Goal: Information Seeking & Learning: Check status

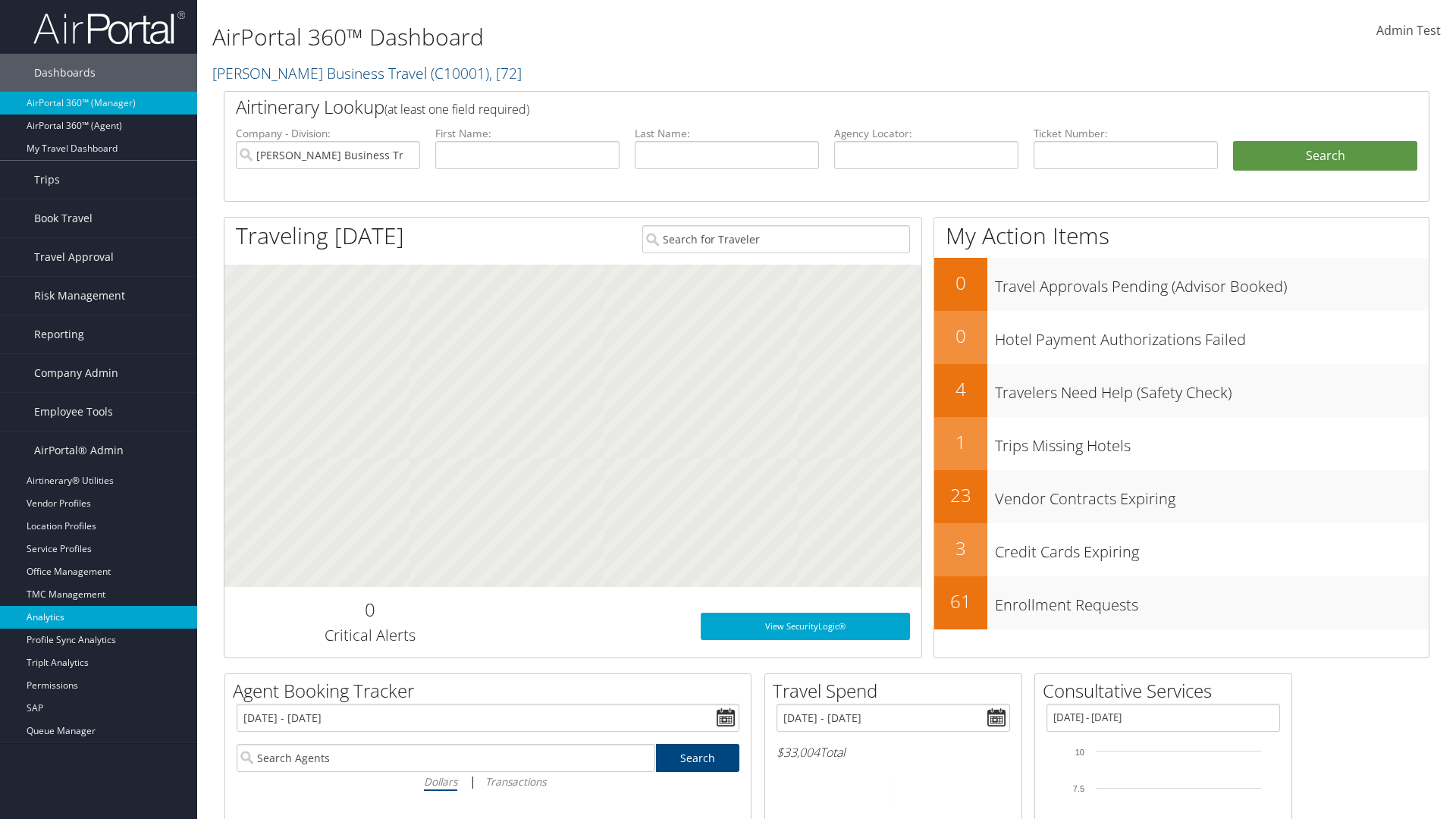
click at [99, 617] on link "Analytics" at bounding box center [99, 617] width 197 height 23
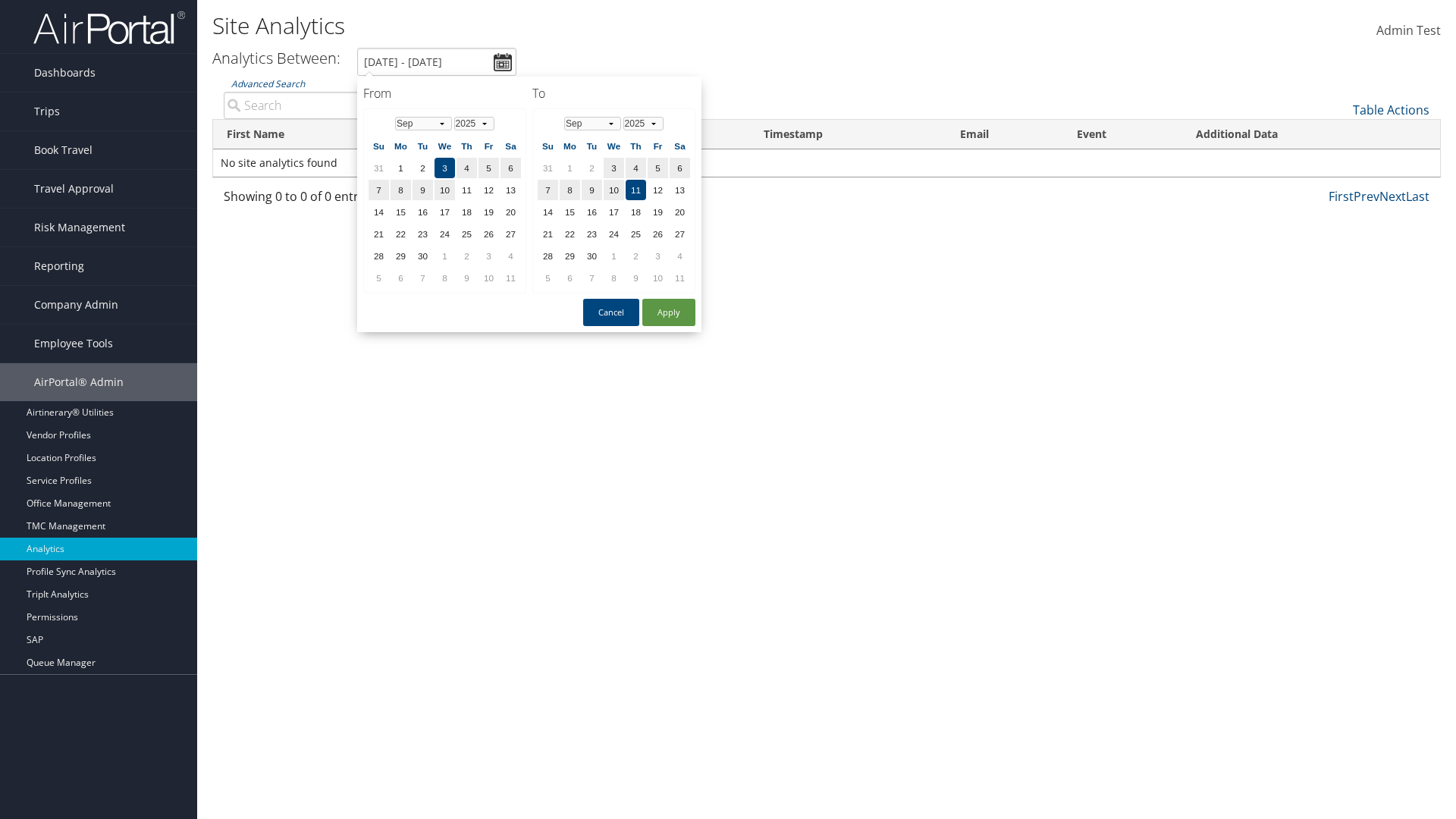
click at [437, 61] on input "[DATE] - [DATE]" at bounding box center [437, 61] width 159 height 28
click at [510, 168] on td "1" at bounding box center [511, 168] width 21 height 21
click at [669, 312] on button "Apply" at bounding box center [668, 312] width 53 height 27
type input "[DATE] - [DATE]"
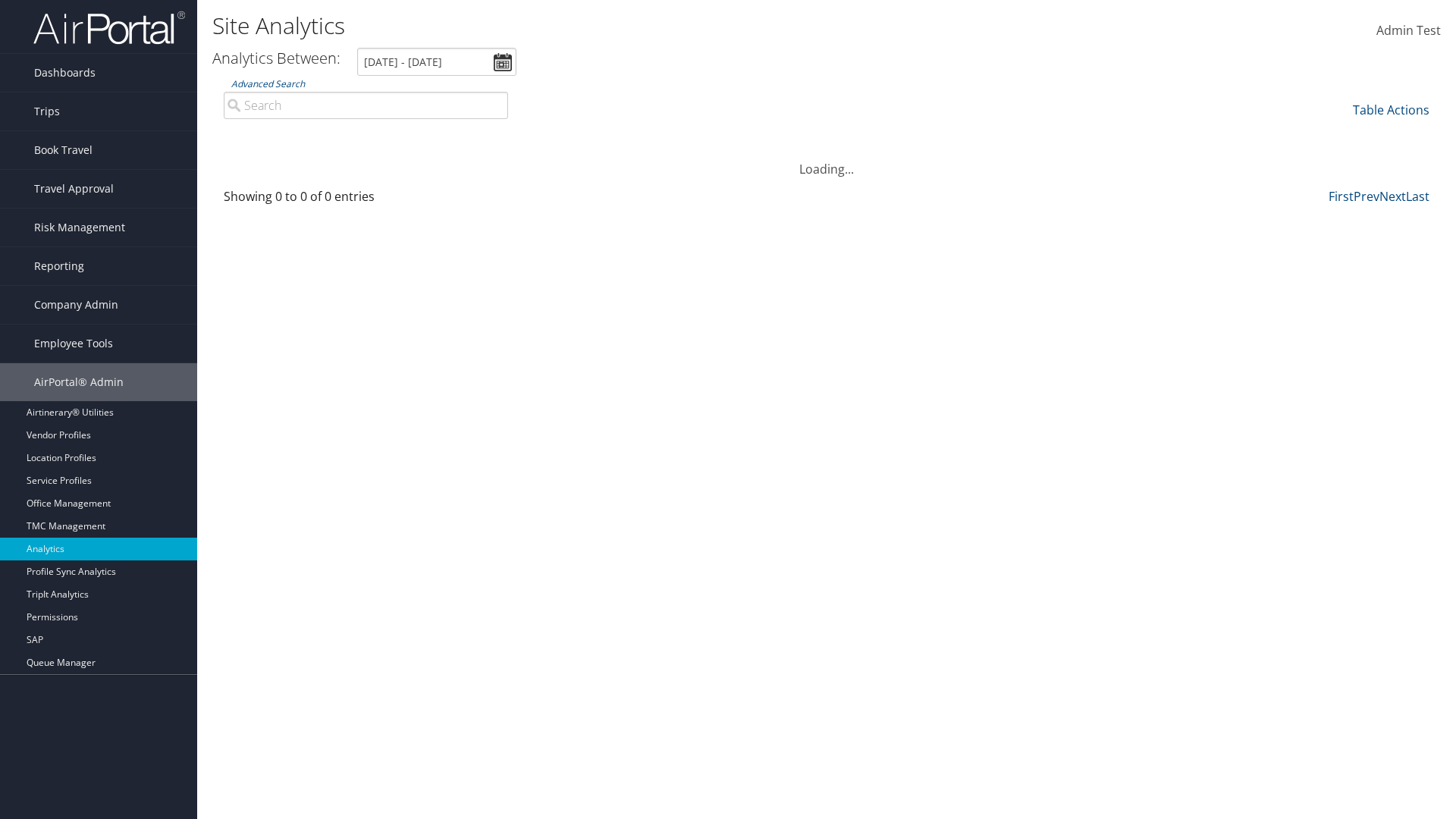
click at [366, 105] on input "Advanced Search" at bounding box center [366, 105] width 285 height 27
type input "[PERSON_NAME]"
